Goal: Navigation & Orientation: Find specific page/section

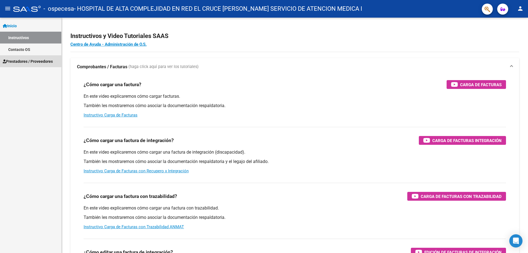
click at [25, 61] on span "Prestadores / Proveedores" at bounding box center [28, 61] width 50 height 6
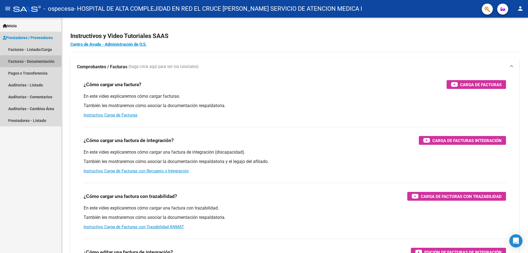
click at [45, 63] on link "Facturas - Documentación" at bounding box center [30, 61] width 61 height 12
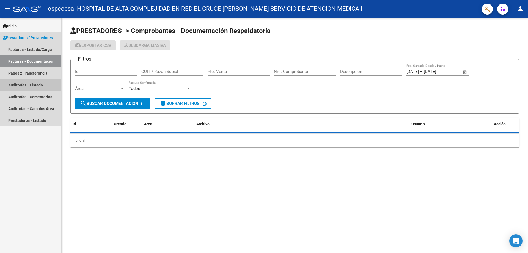
click at [35, 84] on link "Auditorías - Listado" at bounding box center [30, 85] width 61 height 12
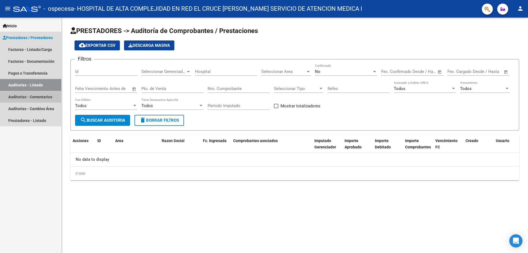
click at [35, 96] on link "Auditorías - Comentarios" at bounding box center [30, 97] width 61 height 12
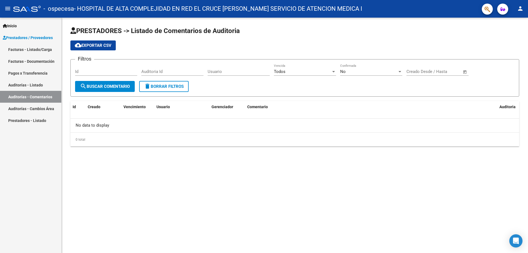
drag, startPoint x: 36, startPoint y: 106, endPoint x: 37, endPoint y: 110, distance: 3.7
click at [36, 106] on link "Auditorías - Cambios Área" at bounding box center [30, 109] width 61 height 12
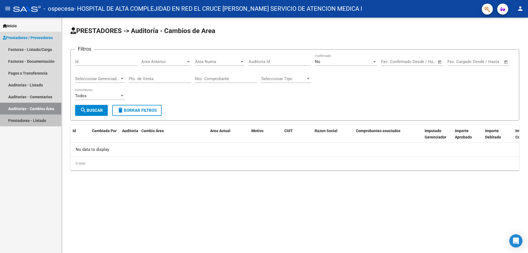
click at [45, 120] on link "Prestadores - Listado" at bounding box center [30, 120] width 61 height 12
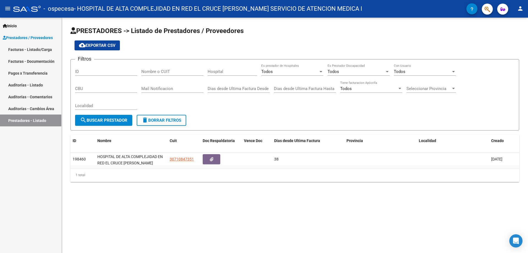
click at [29, 51] on link "Facturas - Listado/Carga" at bounding box center [30, 49] width 61 height 12
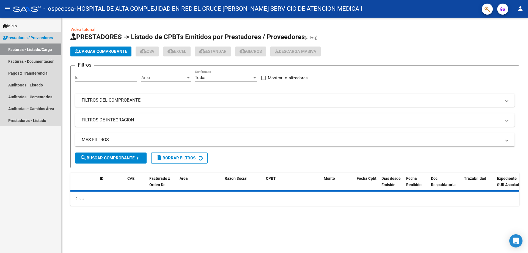
click at [24, 39] on span "Prestadores / Proveedores" at bounding box center [28, 38] width 50 height 6
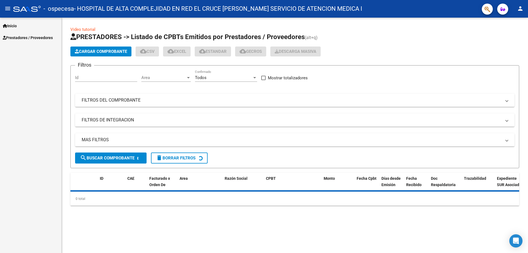
click at [19, 29] on link "Inicio" at bounding box center [30, 26] width 61 height 12
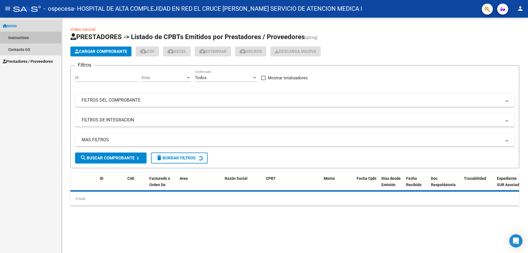
click at [20, 39] on link "Instructivos" at bounding box center [30, 38] width 61 height 12
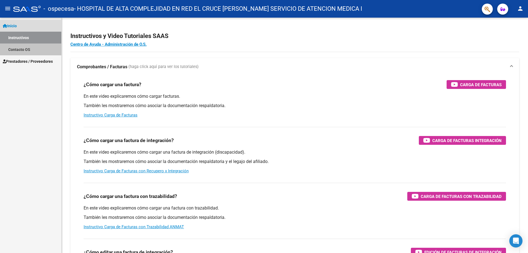
click at [23, 49] on link "Contacto OS" at bounding box center [30, 49] width 61 height 12
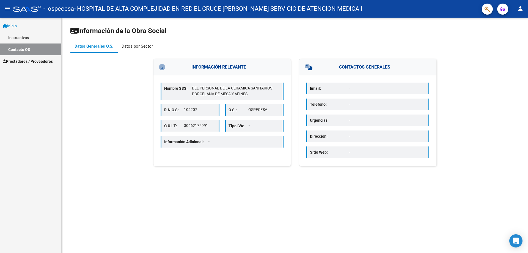
click at [134, 47] on div "Datos por Sector" at bounding box center [137, 46] width 31 height 6
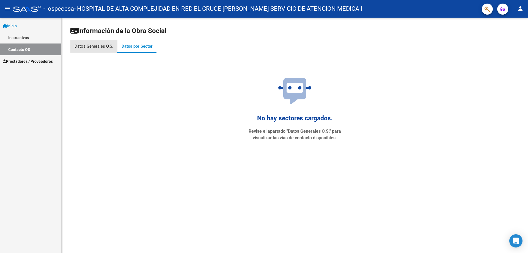
click at [104, 47] on div "Datos Generales O.S." at bounding box center [94, 46] width 39 height 6
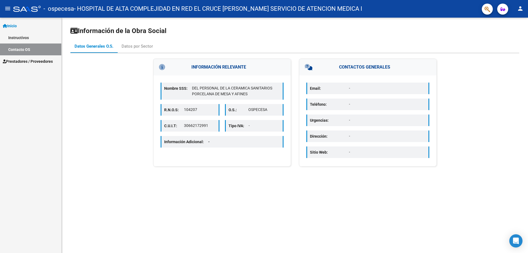
click at [171, 96] on div "Nombre SSS: DEL PERSONAL DE LA CERAMICA SANITARIOS PORCELANA [PERSON_NAME] Y AF…" at bounding box center [222, 91] width 123 height 17
click at [177, 112] on p "R.N.O.S:" at bounding box center [174, 110] width 20 height 6
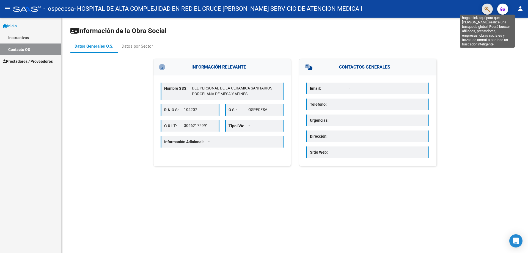
click at [487, 9] on icon "button" at bounding box center [488, 9] width 6 height 6
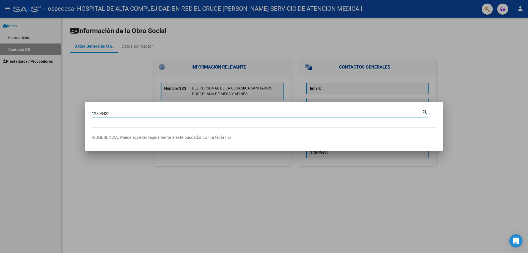
type input "12503432"
click at [136, 191] on div at bounding box center [264, 126] width 528 height 253
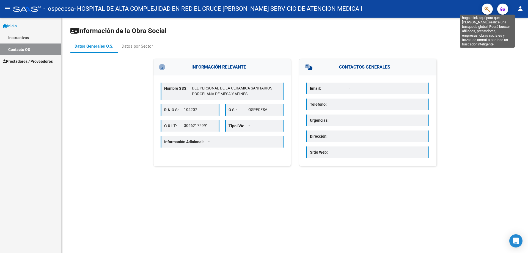
click at [487, 9] on icon "button" at bounding box center [488, 9] width 6 height 6
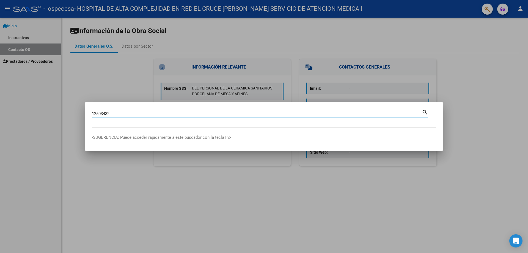
type input "12503432"
click at [423, 112] on mat-icon "search" at bounding box center [425, 111] width 6 height 7
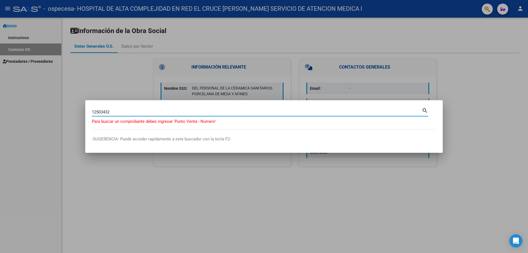
drag, startPoint x: 116, startPoint y: 112, endPoint x: 62, endPoint y: 111, distance: 54.0
click at [62, 111] on div "12503432 Buscar (apellido, dni, cuil, nro traspaso, cuit, obra social) search P…" at bounding box center [264, 126] width 528 height 253
click at [117, 111] on input "12503432" at bounding box center [257, 112] width 330 height 5
drag, startPoint x: 117, startPoint y: 111, endPoint x: 0, endPoint y: 127, distance: 118.4
click at [0, 127] on div "12503432 Buscar (apellido, dni, cuil, nro traspaso, cuit, obra social) search P…" at bounding box center [264, 126] width 528 height 253
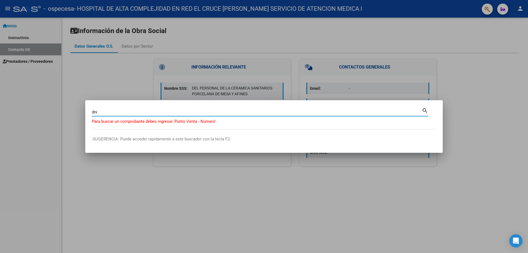
paste input "12503432"
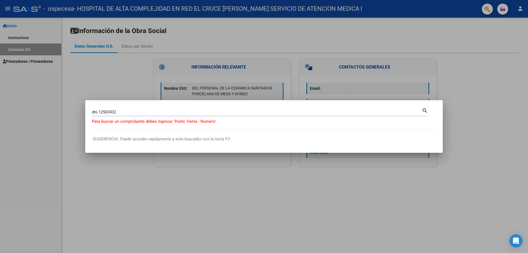
click at [424, 111] on mat-icon "search" at bounding box center [425, 110] width 6 height 7
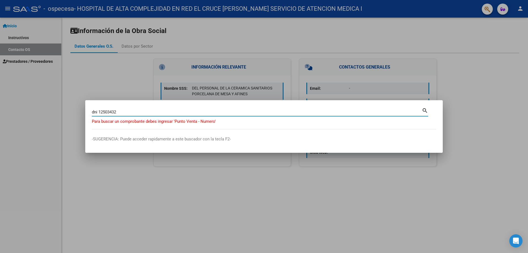
drag, startPoint x: 129, startPoint y: 111, endPoint x: 61, endPoint y: 113, distance: 67.4
click at [62, 113] on div "dni 12503432 Buscar (apellido, dni, cuil, nro traspaso, cuit, obra social) sear…" at bounding box center [264, 126] width 528 height 253
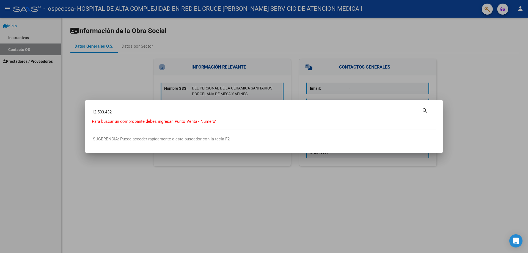
click at [427, 113] on div "search" at bounding box center [425, 111] width 6 height 8
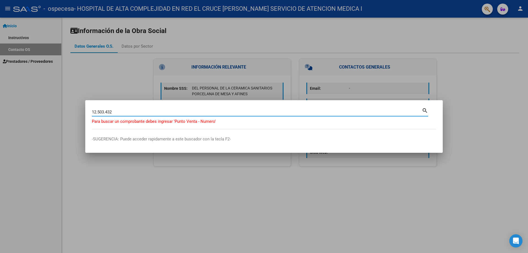
click at [422, 110] on input "12.503.432" at bounding box center [257, 112] width 330 height 5
type input "1"
type input "O"
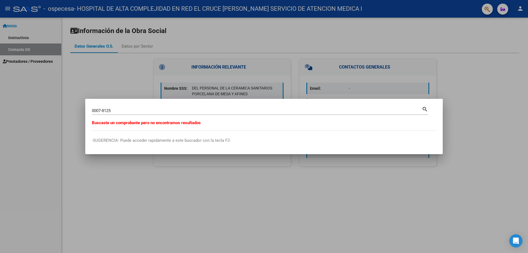
drag, startPoint x: 125, startPoint y: 107, endPoint x: 122, endPoint y: 110, distance: 3.5
click at [125, 107] on div "0007-8125 Buscar (apellido, dni, cuil, [PERSON_NAME], cuit, obra social)" at bounding box center [257, 111] width 330 height 8
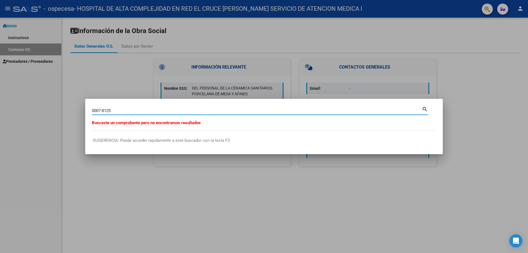
drag, startPoint x: 122, startPoint y: 110, endPoint x: 29, endPoint y: 103, distance: 94.1
click at [28, 103] on div "0007-8125 Buscar (apellido, dni, cuil, nro traspaso, cuit, obra social) search …" at bounding box center [264, 126] width 528 height 253
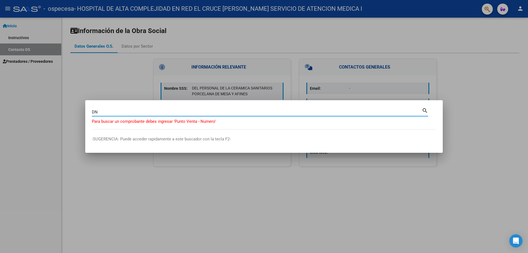
type input "D"
type input "DOCUMENTO"
click at [483, 204] on div at bounding box center [264, 126] width 528 height 253
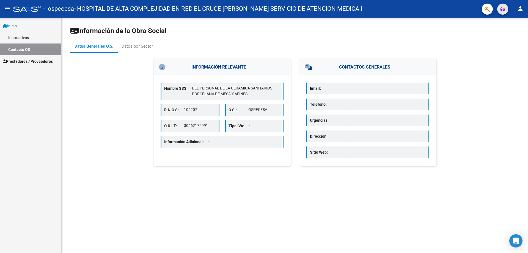
click at [501, 11] on icon "button" at bounding box center [503, 9] width 5 height 4
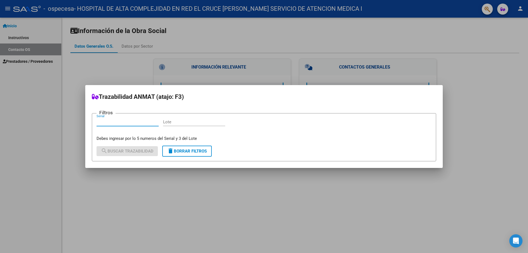
click at [442, 54] on div at bounding box center [264, 126] width 528 height 253
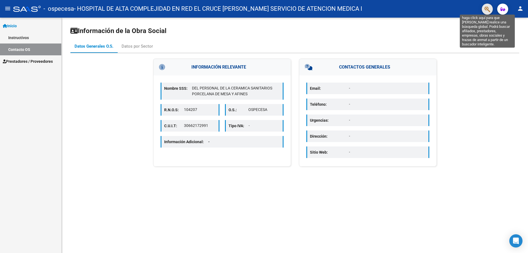
click at [487, 6] on icon "button" at bounding box center [488, 9] width 6 height 6
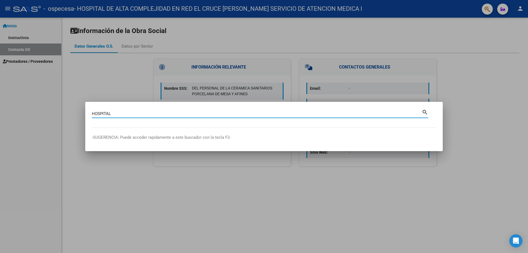
type input "HOSPITAL"
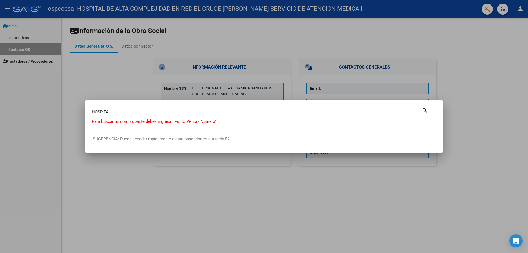
click at [312, 204] on div at bounding box center [264, 126] width 528 height 253
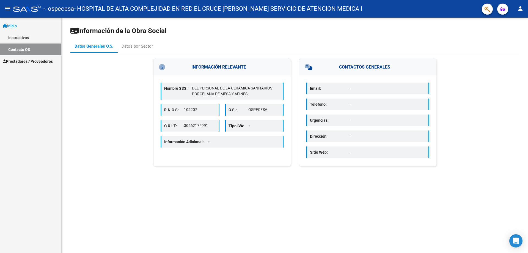
click at [20, 62] on span "Prestadores / Proveedores" at bounding box center [28, 61] width 50 height 6
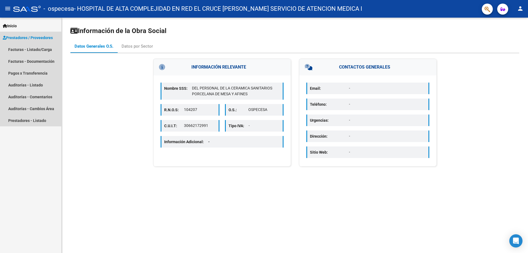
click at [25, 39] on span "Prestadores / Proveedores" at bounding box center [28, 38] width 50 height 6
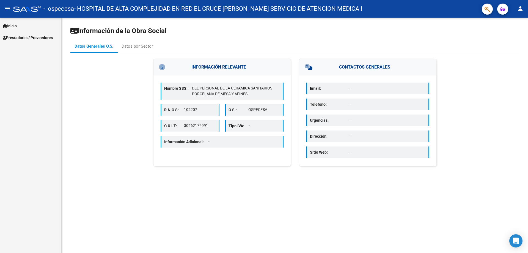
click at [17, 26] on span "Inicio" at bounding box center [10, 26] width 14 height 6
click at [27, 61] on span "Prestadores / Proveedores" at bounding box center [28, 61] width 50 height 6
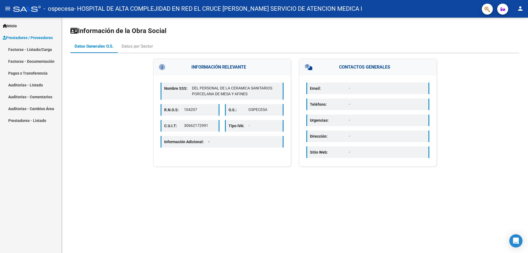
click at [39, 72] on link "Pagos x Transferencia" at bounding box center [30, 73] width 61 height 12
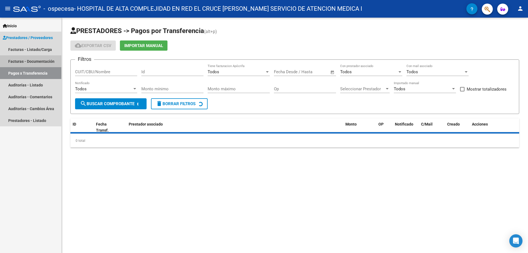
click at [39, 62] on link "Facturas - Documentación" at bounding box center [30, 61] width 61 height 12
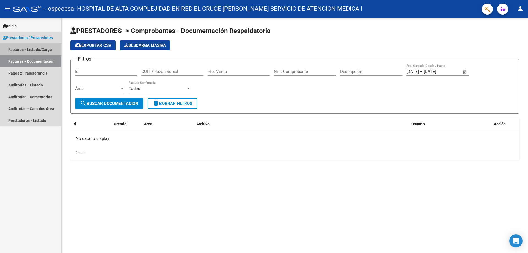
click at [43, 53] on link "Facturas - Listado/Carga" at bounding box center [30, 49] width 61 height 12
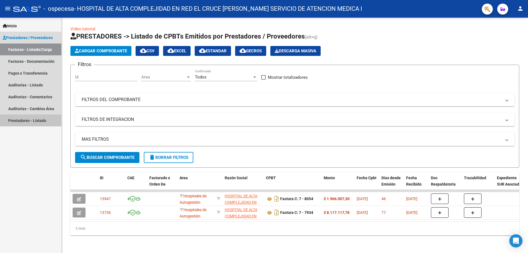
click at [46, 119] on link "Prestadores - Listado" at bounding box center [30, 120] width 61 height 12
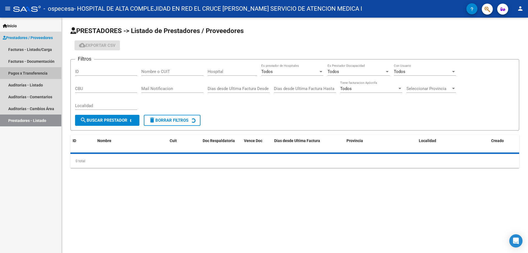
click at [41, 74] on link "Pagos x Transferencia" at bounding box center [30, 73] width 61 height 12
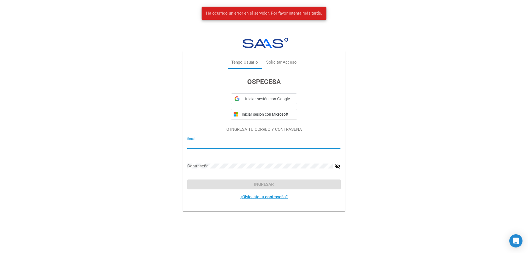
type input "[EMAIL_ADDRESS][DOMAIN_NAME]"
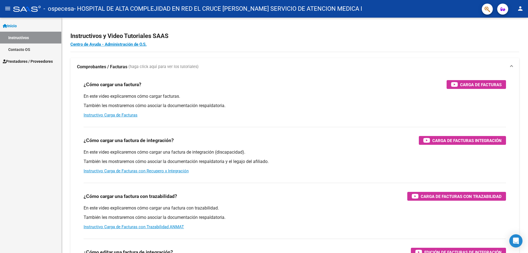
click at [519, 12] on mat-icon "person" at bounding box center [520, 8] width 7 height 7
click at [516, 35] on button "exit_to_app Salir" at bounding box center [510, 36] width 34 height 13
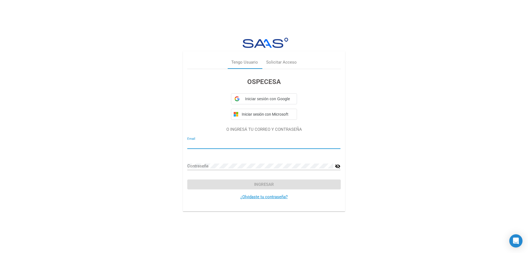
type input "[EMAIL_ADDRESS][DOMAIN_NAME]"
